Goal: Check status: Check status

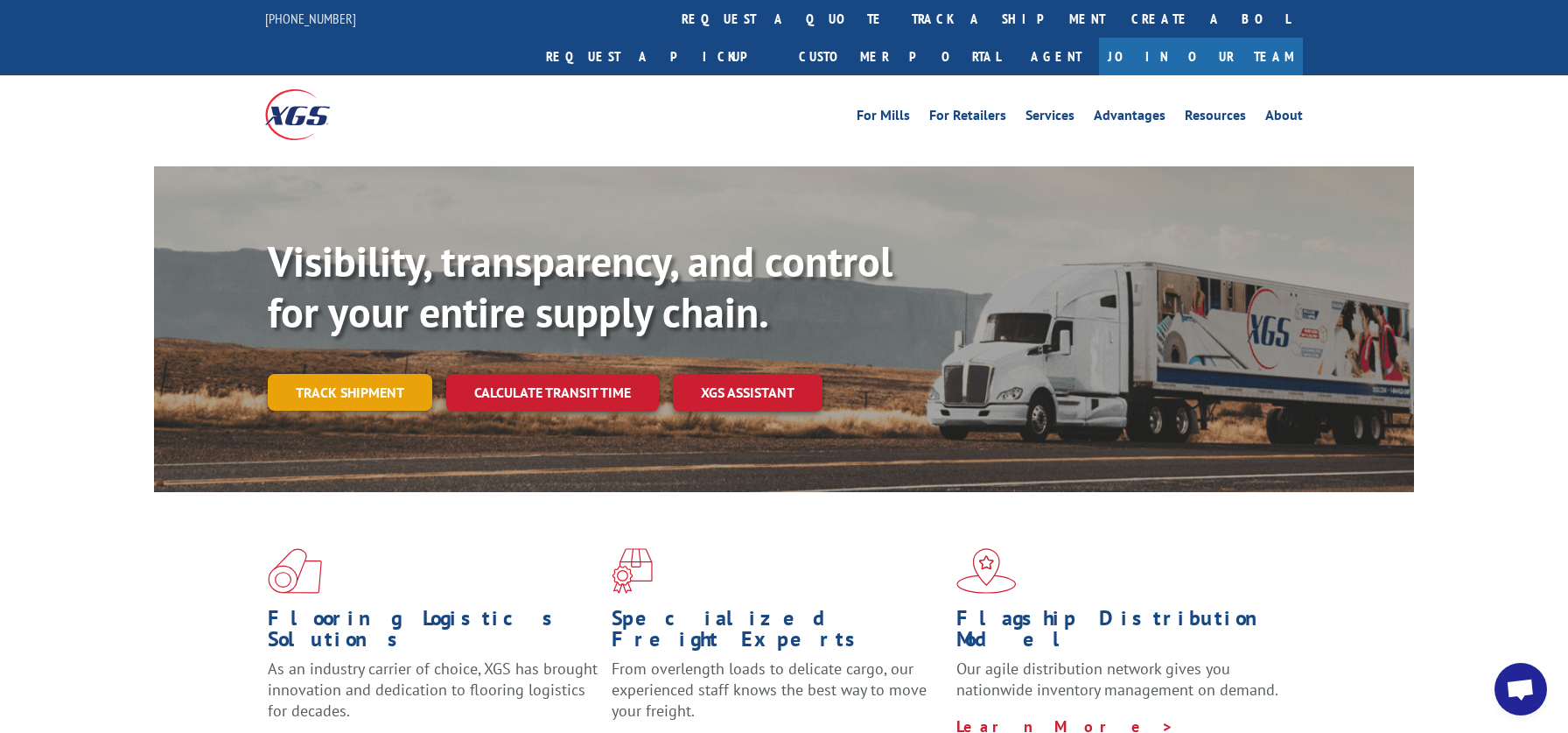
click at [342, 373] on link "Track shipment" at bounding box center [350, 392] width 165 height 37
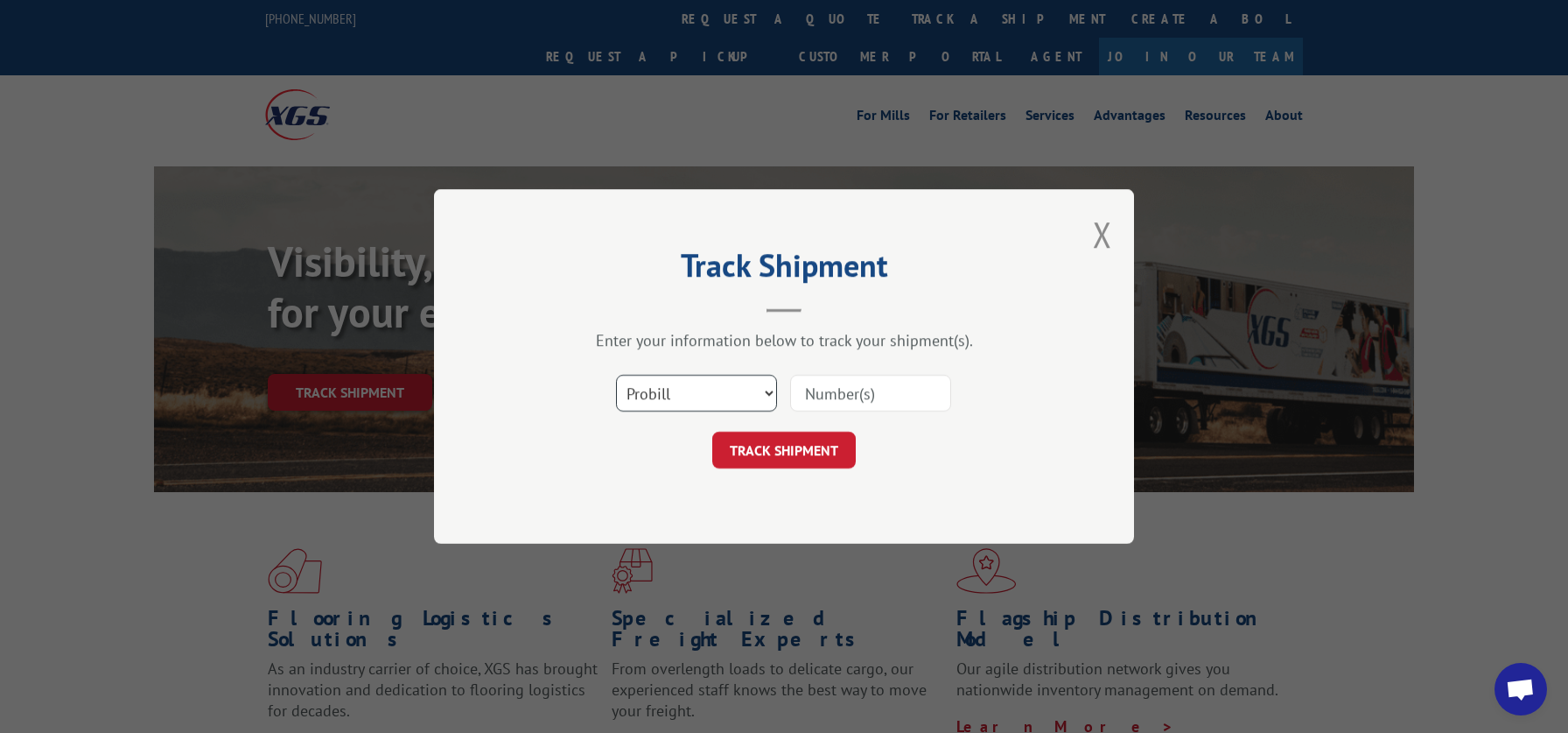
click at [616, 374] on select "Select category... Probill BOL PO" at bounding box center [696, 393] width 161 height 37
select select "bol"
click option "BOL" at bounding box center [0, 0] width 0 height 0
click at [845, 390] on input at bounding box center [870, 393] width 161 height 37
type input "7050126"
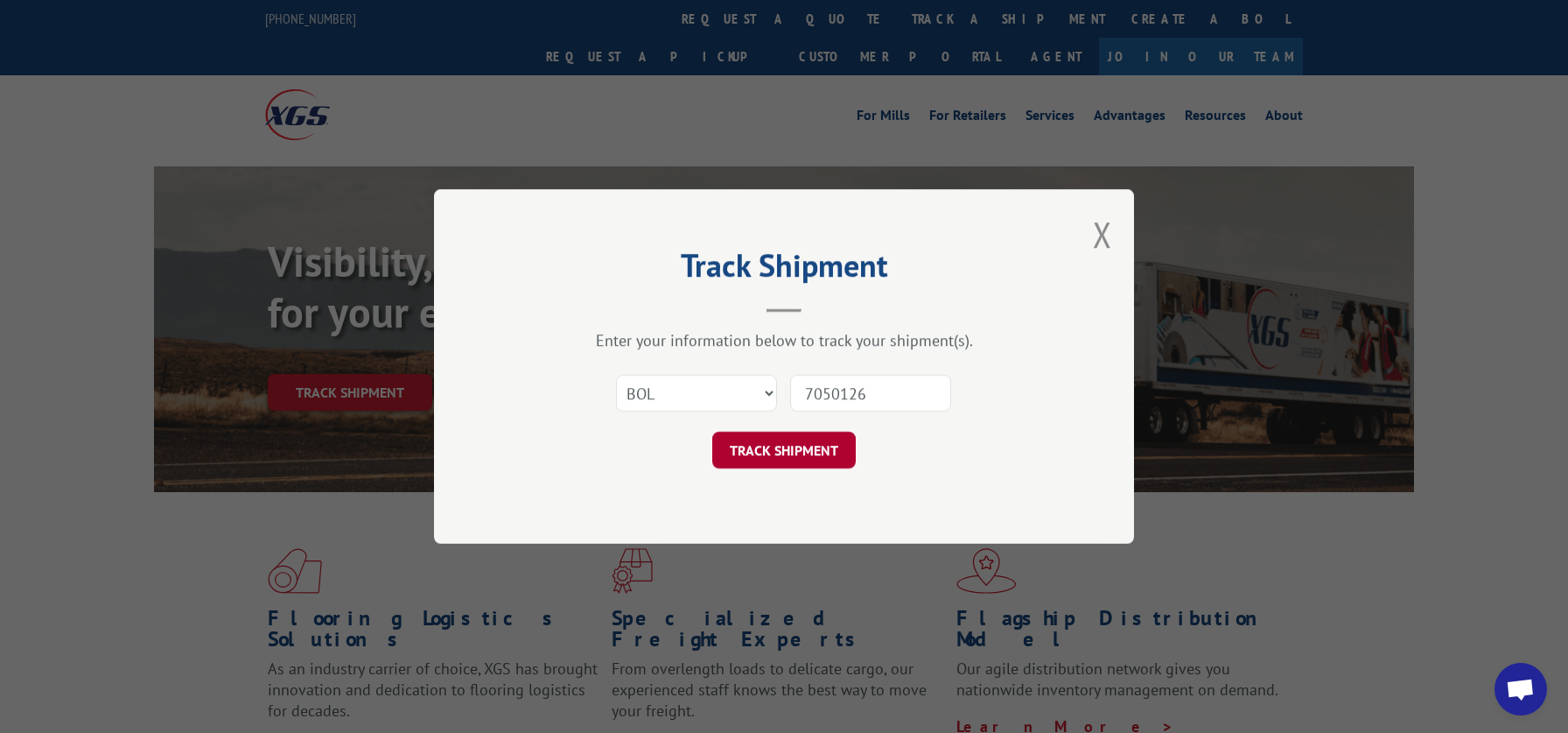
click at [778, 450] on button "TRACK SHIPMENT" at bounding box center [784, 450] width 143 height 37
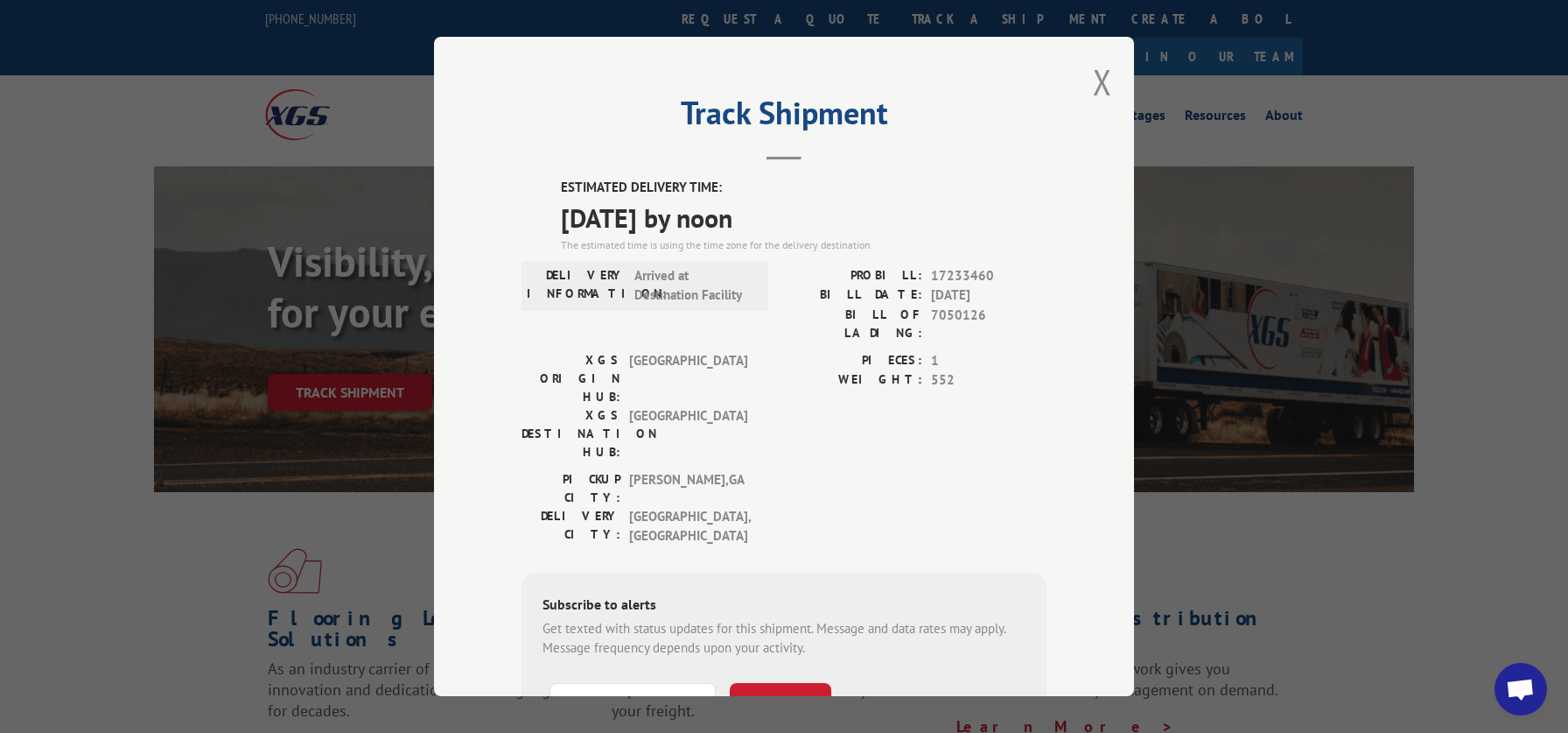
click at [751, 268] on span "Arrived at Destination Facility" at bounding box center [693, 285] width 118 height 39
click at [749, 295] on span "Arrived at Destination Facility" at bounding box center [693, 285] width 118 height 39
click at [784, 152] on header "Track Shipment" at bounding box center [784, 130] width 525 height 59
click at [789, 118] on h2 "Track Shipment" at bounding box center [784, 117] width 525 height 33
drag, startPoint x: 779, startPoint y: 176, endPoint x: 758, endPoint y: 242, distance: 69.3
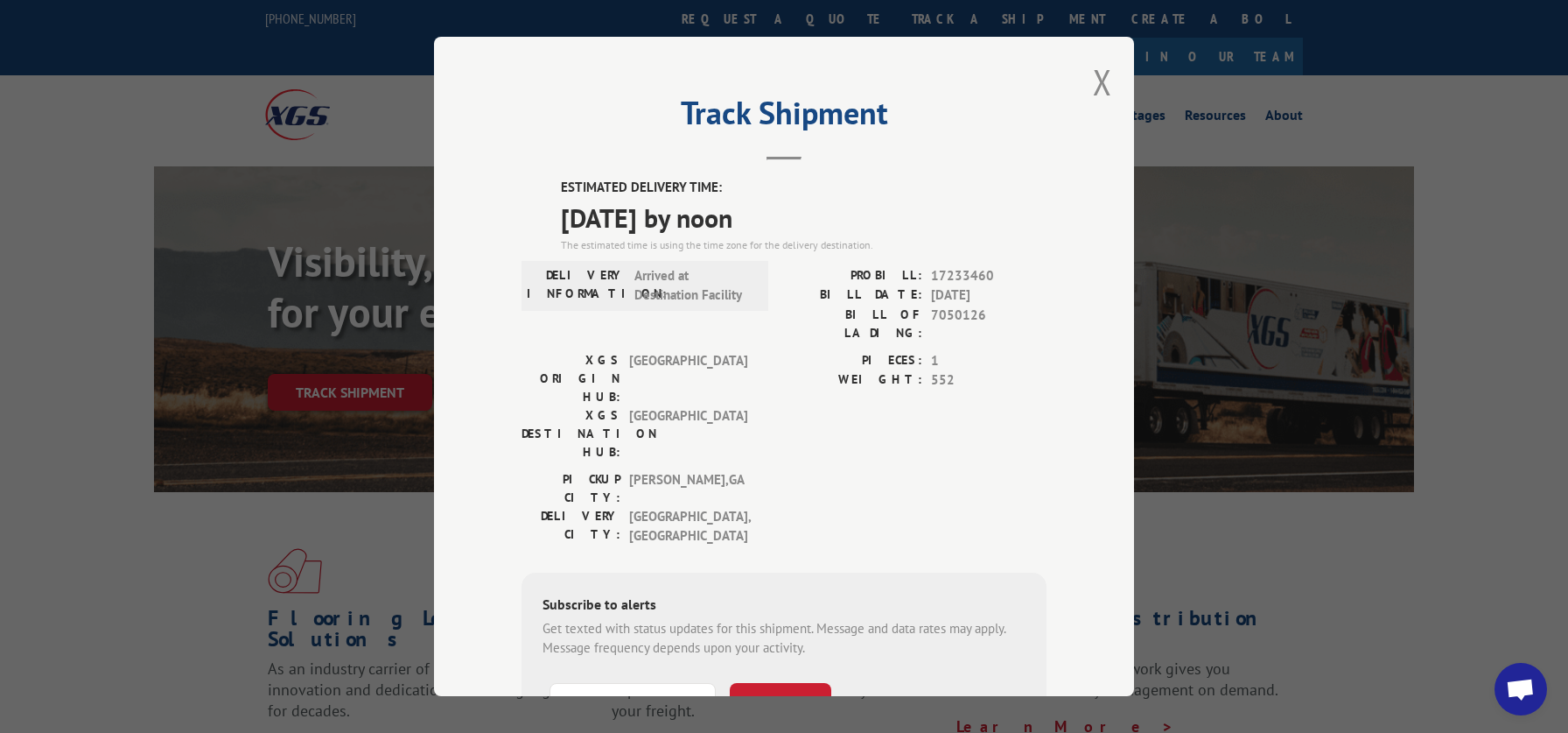
click at [778, 176] on div "Track Shipment ESTIMATED DELIVERY TIME: 10/16/2025 by noon The estimated time i…" at bounding box center [784, 366] width 700 height 659
click at [710, 256] on div "ESTIMATED DELIVERY TIME: 10/16/2025 by noon The estimated time is using the tim…" at bounding box center [784, 493] width 525 height 632
click at [1104, 80] on button "Close modal" at bounding box center [1102, 82] width 19 height 47
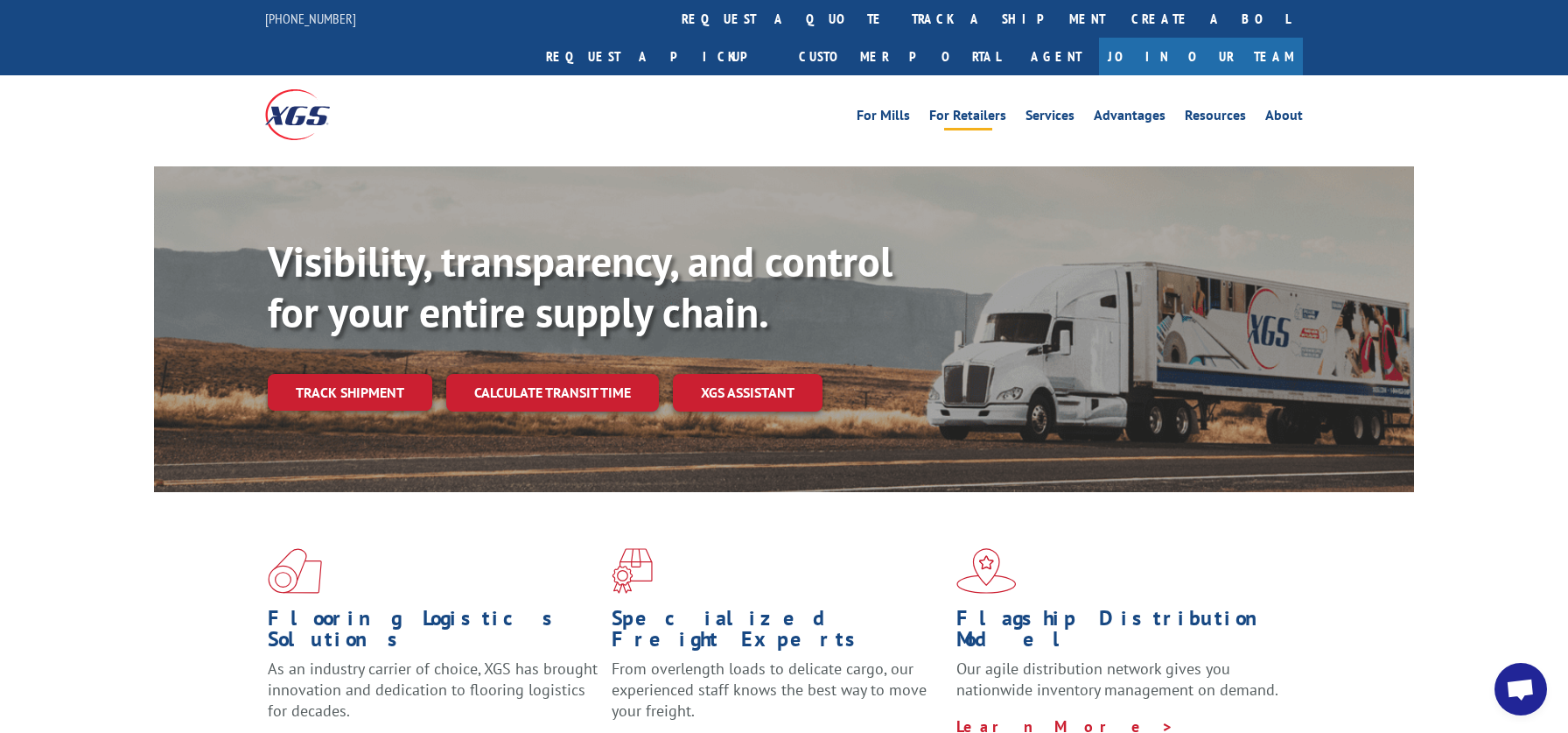
click at [981, 108] on link "For Retailers" at bounding box center [968, 118] width 77 height 19
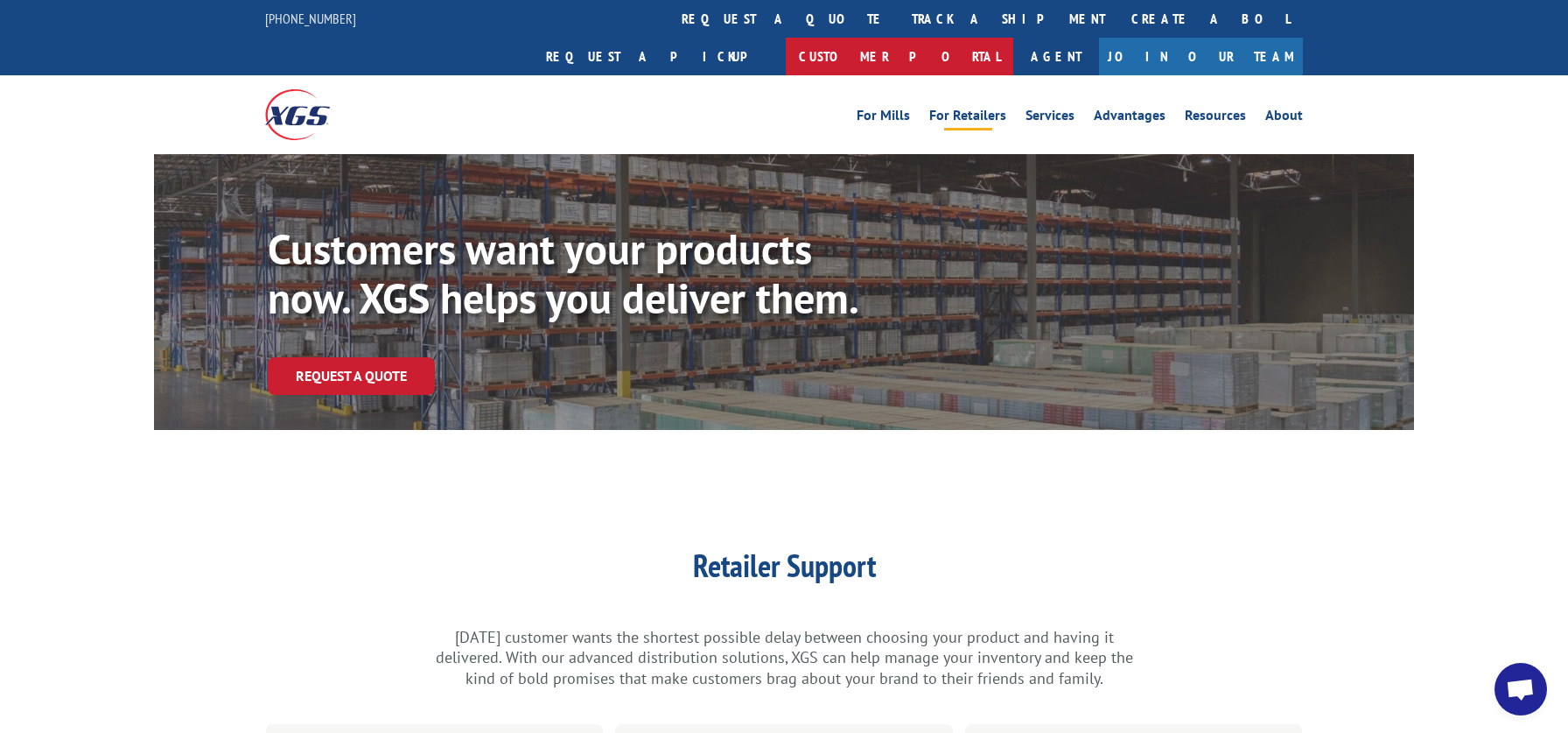
click at [1013, 38] on link "Customer Portal" at bounding box center [899, 57] width 227 height 38
